Goal: Information Seeking & Learning: Check status

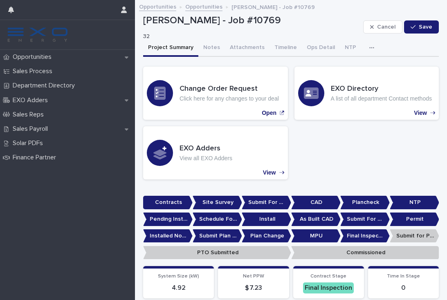
click at [369, 48] on div "button" at bounding box center [373, 48] width 8 height 6
click at [364, 51] on button "button" at bounding box center [373, 48] width 18 height 16
click at [369, 49] on icon "button" at bounding box center [371, 48] width 5 height 6
click at [342, 70] on button "Activity" at bounding box center [343, 69] width 54 height 12
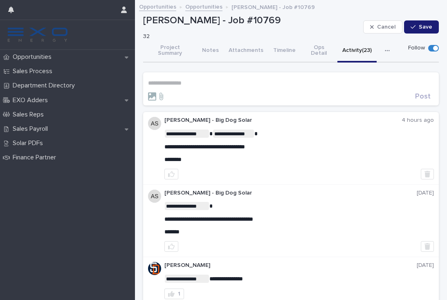
click at [247, 45] on button "Attachments" at bounding box center [246, 51] width 45 height 23
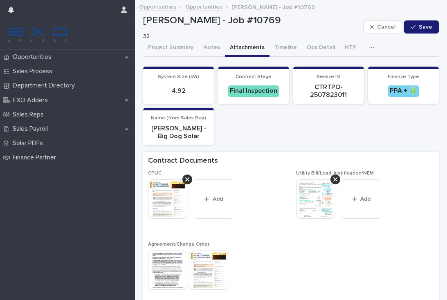
click at [209, 51] on button "Notes" at bounding box center [211, 48] width 27 height 17
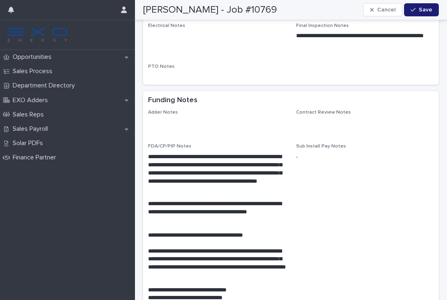
scroll to position [605, 0]
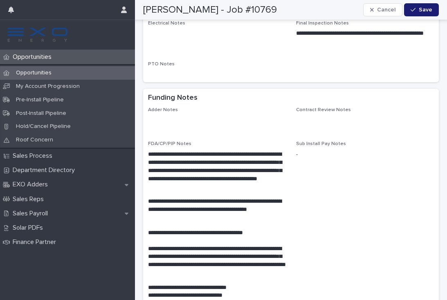
click at [39, 60] on p "Opportunities" at bounding box center [33, 57] width 49 height 8
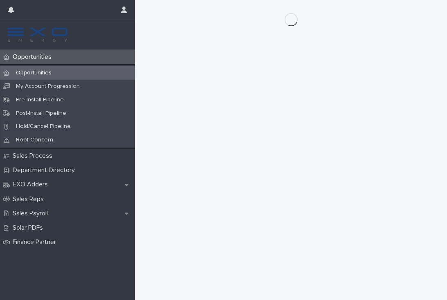
scroll to position [11, 0]
click at [41, 59] on p "Opportunities" at bounding box center [33, 57] width 49 height 8
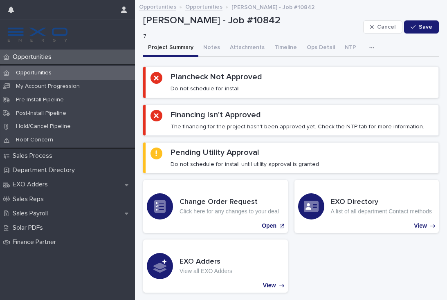
scroll to position [0, 0]
click at [44, 59] on p "Opportunities" at bounding box center [33, 57] width 49 height 8
